Goal: Information Seeking & Learning: Find specific fact

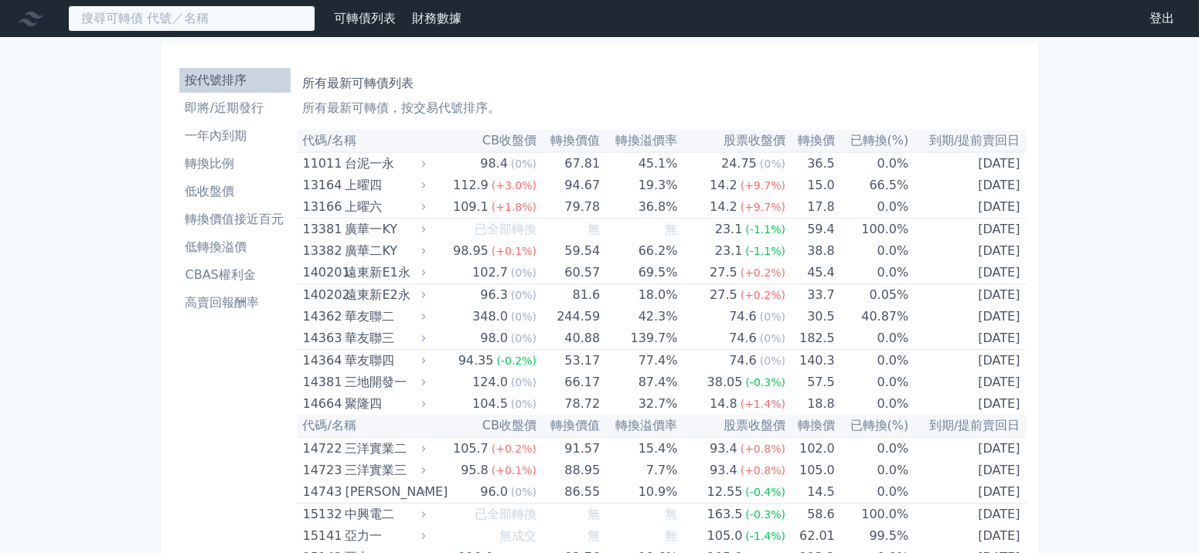
click at [168, 15] on input at bounding box center [191, 18] width 247 height 26
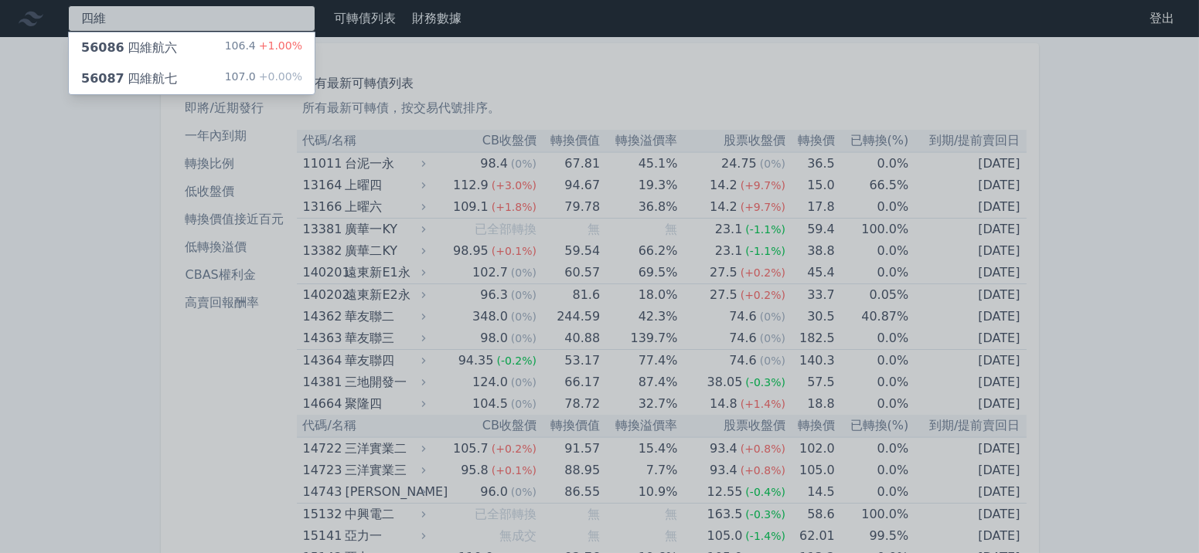
type input "四維"
click at [249, 74] on div "107.0 +0.00%" at bounding box center [263, 79] width 77 height 19
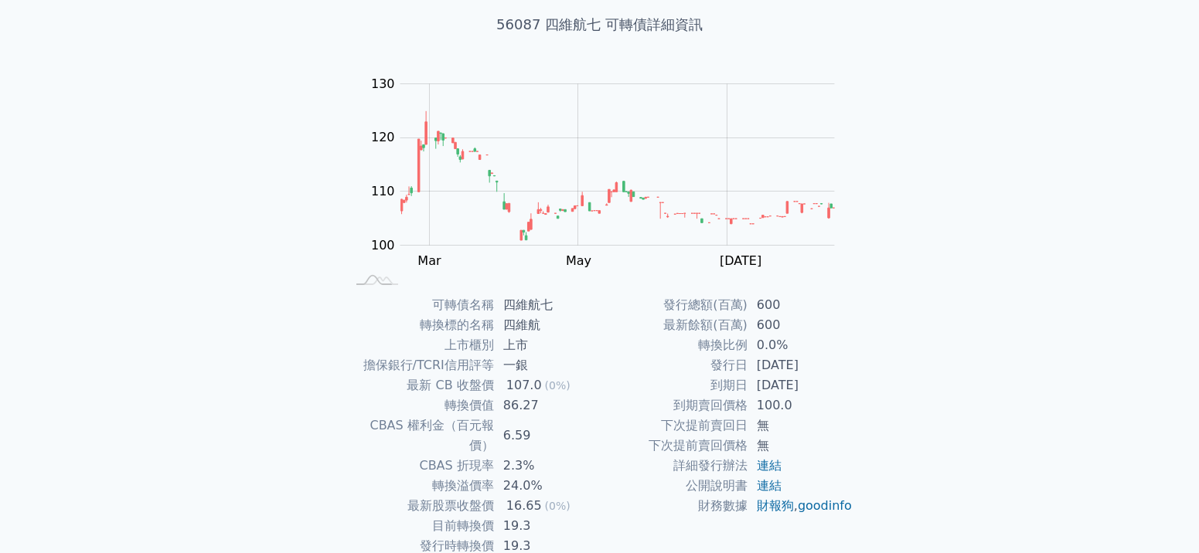
scroll to position [85, 0]
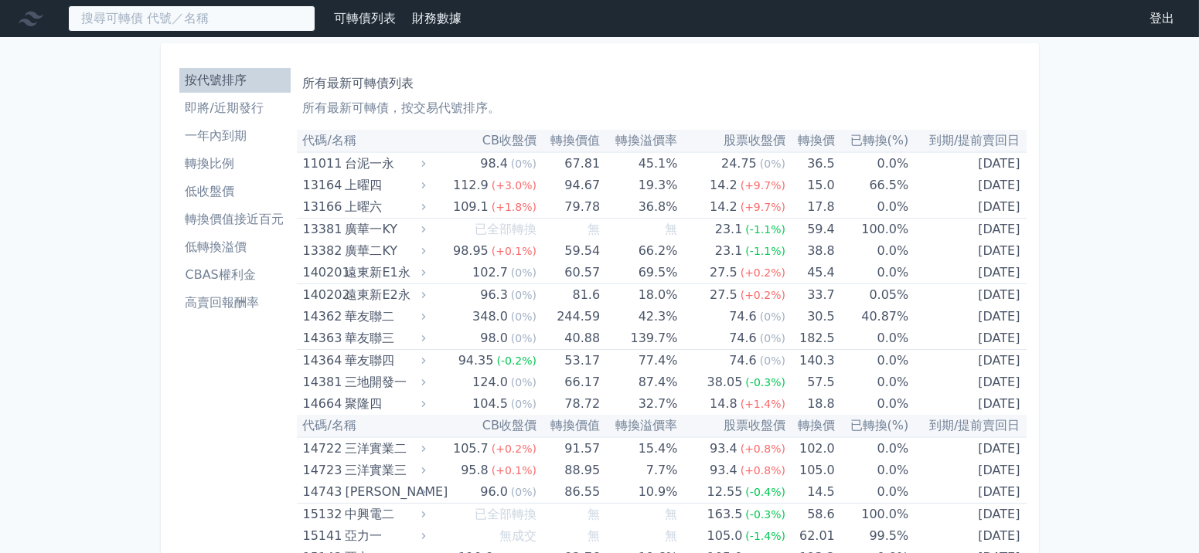
click at [185, 21] on input at bounding box center [191, 18] width 247 height 26
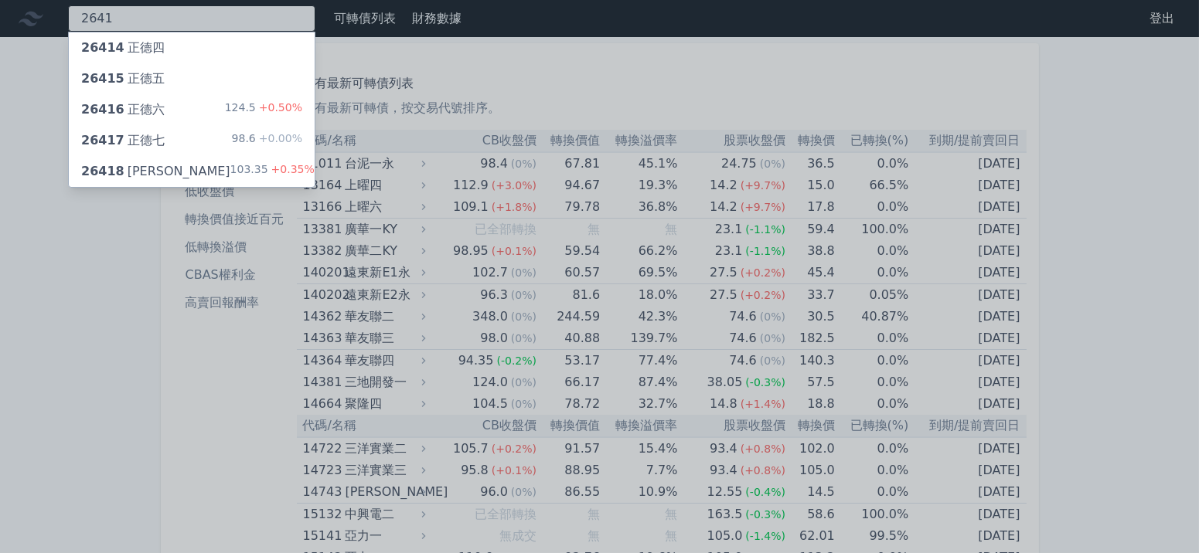
type input "2641"
click at [268, 163] on span "+0.35%" at bounding box center [291, 169] width 46 height 12
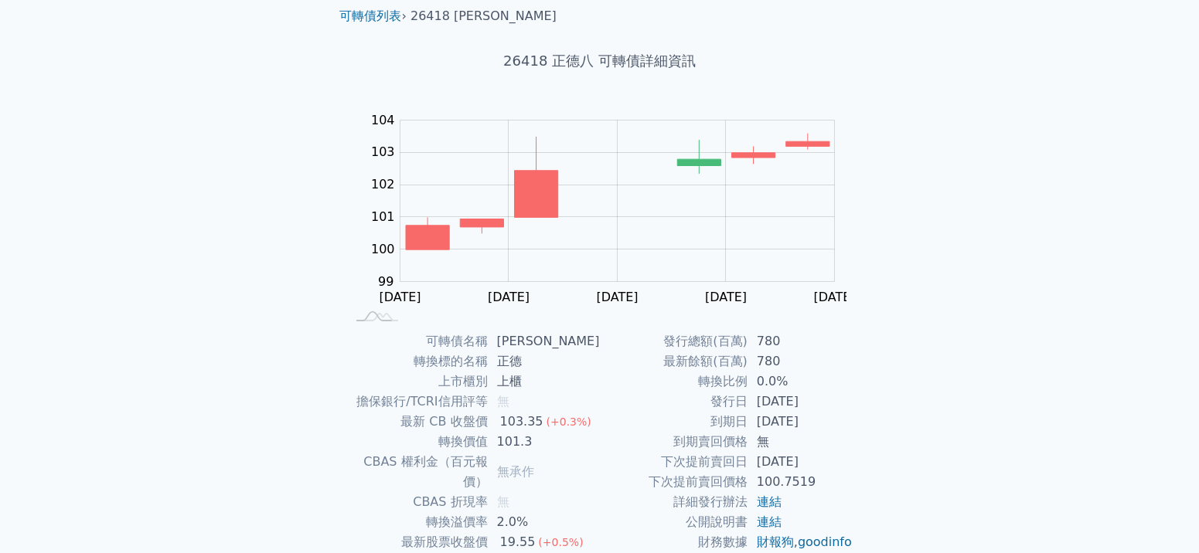
scroll to position [162, 0]
